Goal: Task Accomplishment & Management: Manage account settings

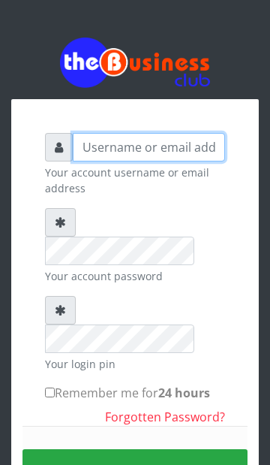
click at [203, 152] on input "text" at bounding box center [149, 147] width 152 height 29
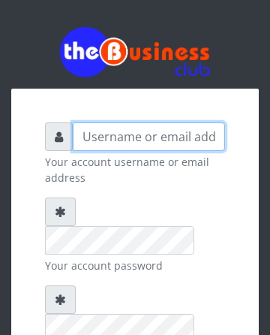
type input "obaloyink@yahoo.com"
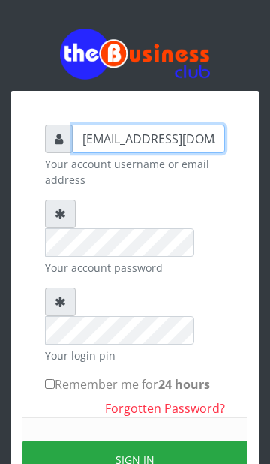
scroll to position [42, 0]
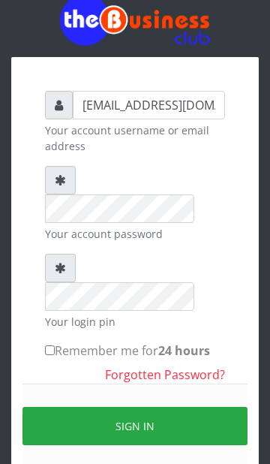
click at [47, 345] on input "Remember me for 24 hours" at bounding box center [50, 350] width 10 height 10
checkbox input "true"
click at [62, 262] on icon at bounding box center [60, 268] width 11 height 12
click at [139, 407] on button "Sign in" at bounding box center [135, 426] width 225 height 38
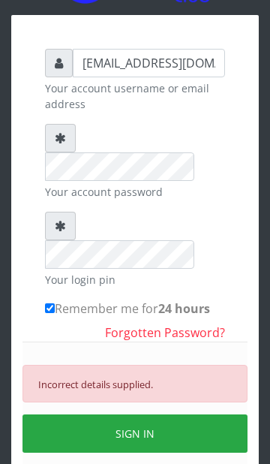
scroll to position [84, 0]
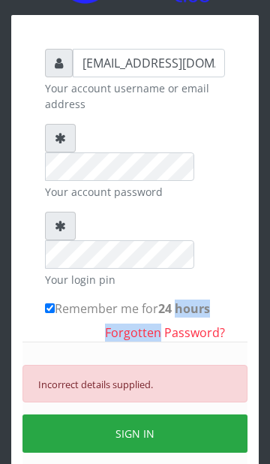
copy div "hours Forgotten"
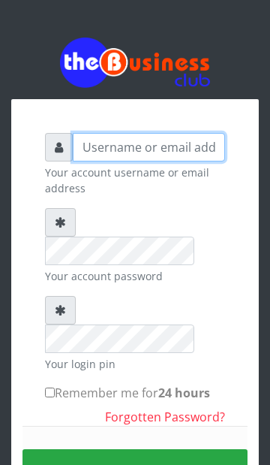
click at [150, 151] on input "text" at bounding box center [149, 147] width 152 height 29
type input "obaloyink@yahoo.com"
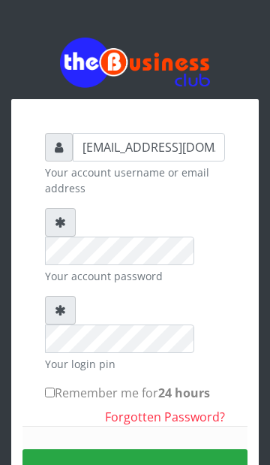
click at [53, 387] on input "Remember me for 24 hours" at bounding box center [50, 392] width 10 height 10
checkbox input "true"
click at [143, 449] on button "Sign in" at bounding box center [135, 468] width 225 height 38
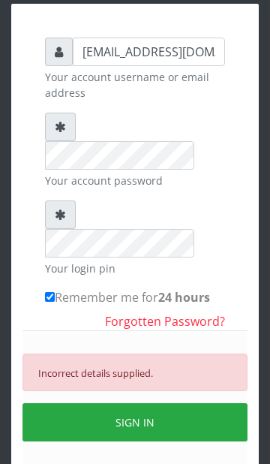
scroll to position [123, 0]
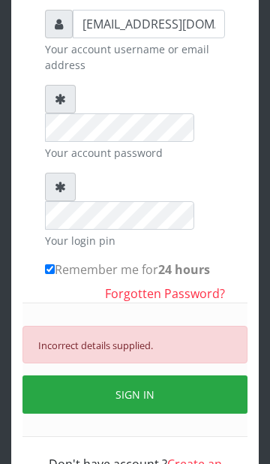
click at [182, 285] on link "Forgotten Password?" at bounding box center [165, 293] width 120 height 17
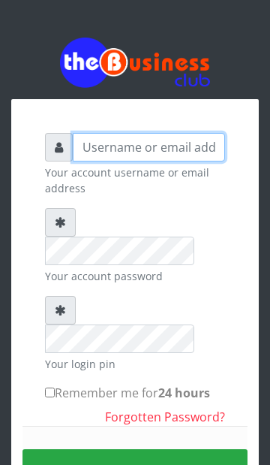
click at [165, 145] on input "text" at bounding box center [149, 147] width 152 height 29
click at [191, 151] on input "IObaloyin" at bounding box center [149, 147] width 152 height 29
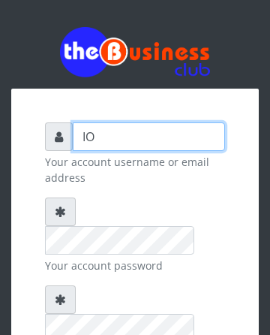
type input "I"
type input "IObaloyin"
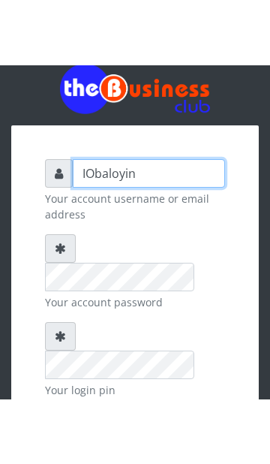
scroll to position [34, 0]
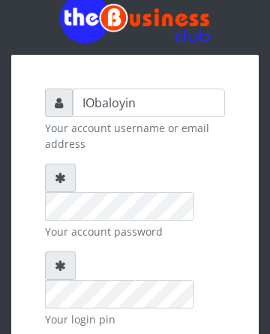
checkbox input "true"
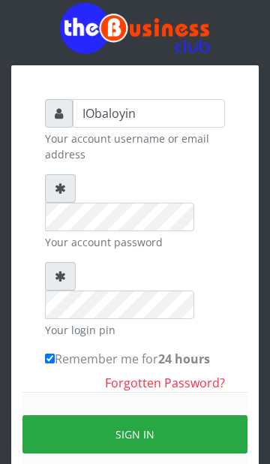
click at [142, 415] on button "Sign in" at bounding box center [135, 434] width 225 height 38
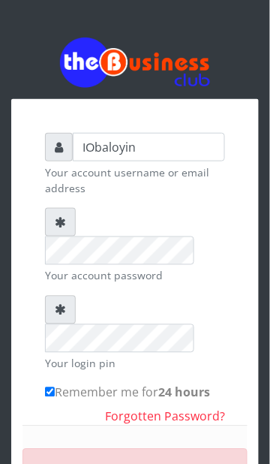
scroll to position [1, 0]
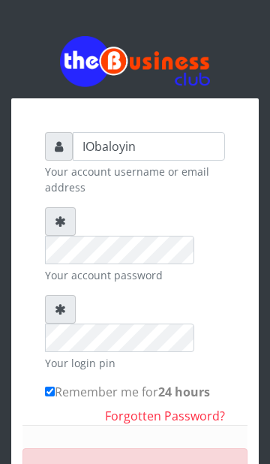
click at [246, 339] on div "IObaloyin Your account username or email address Your account password Your log…" at bounding box center [135, 368] width 248 height 541
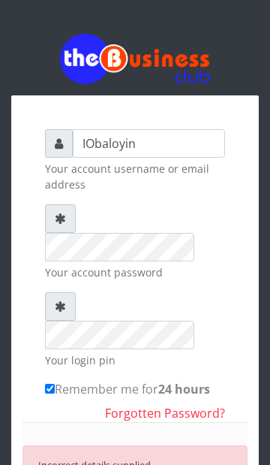
scroll to position [0, 0]
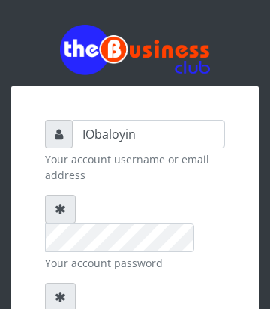
click at [199, 179] on small "Your account username or email address" at bounding box center [135, 168] width 180 height 32
